Goal: Task Accomplishment & Management: Use online tool/utility

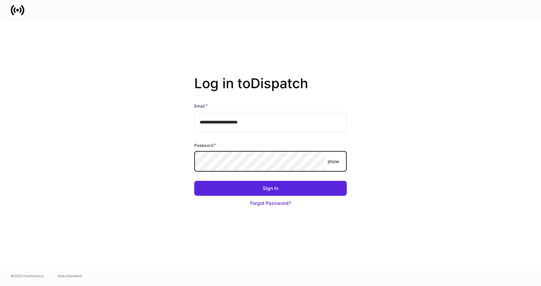
click at [194, 181] on button "Sign In" at bounding box center [270, 188] width 153 height 15
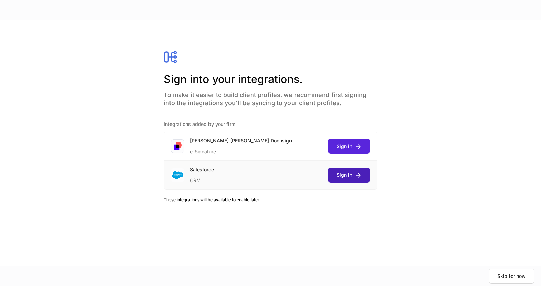
click at [352, 178] on div "Sign in" at bounding box center [349, 175] width 25 height 7
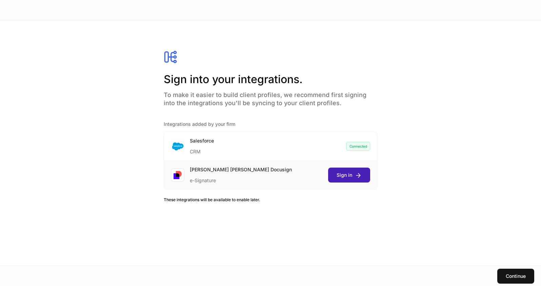
click at [347, 172] on div "Sign in" at bounding box center [349, 175] width 25 height 7
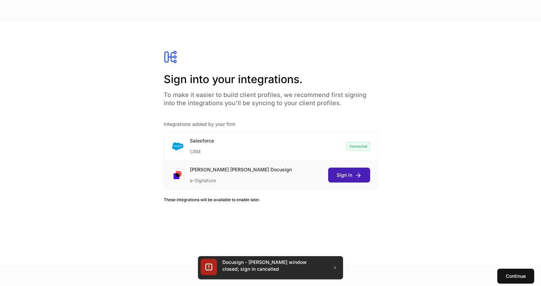
click at [355, 172] on icon "submit" at bounding box center [358, 175] width 7 height 7
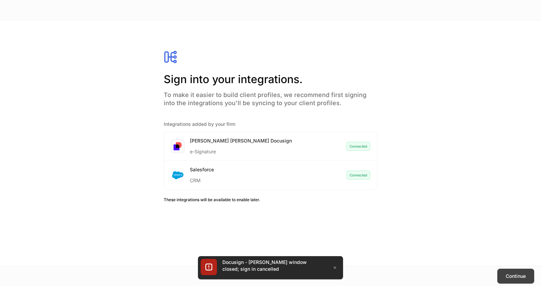
click at [499, 277] on button "Continue" at bounding box center [515, 276] width 37 height 15
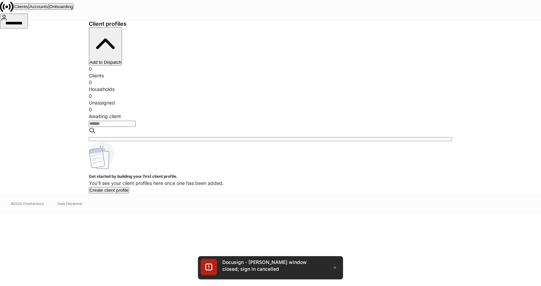
click at [74, 10] on button "Onboarding" at bounding box center [61, 6] width 25 height 6
